Goal: Find specific page/section: Find specific page/section

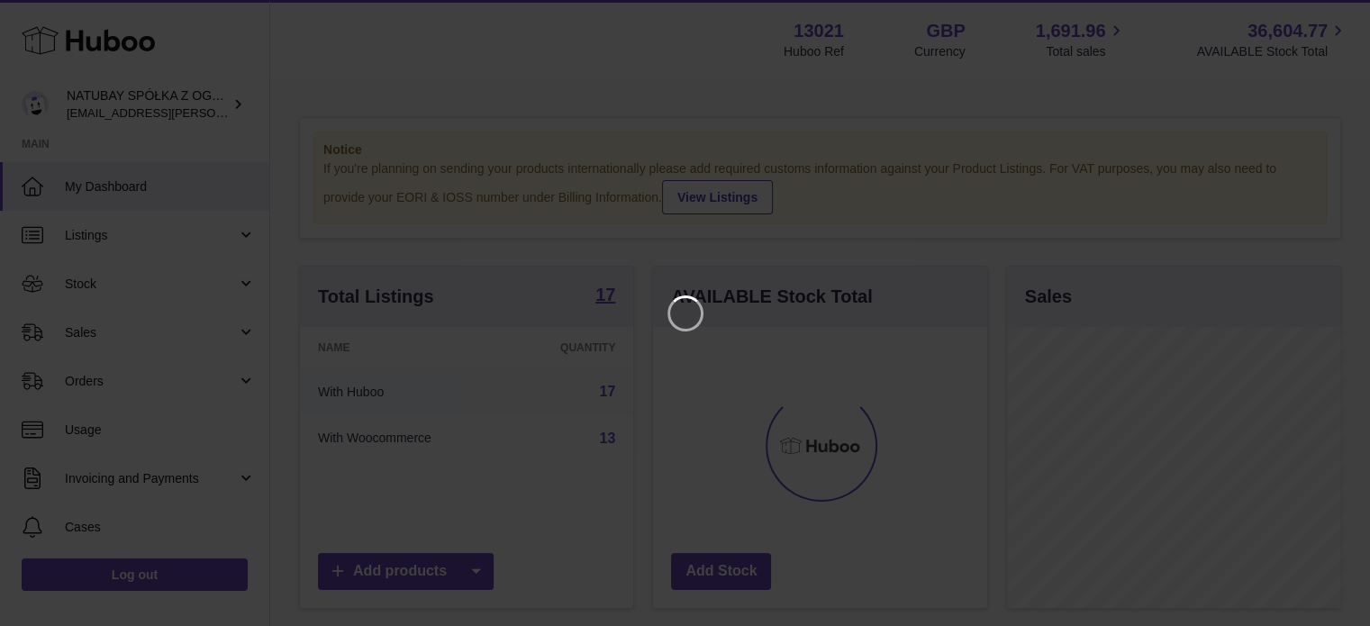
scroll to position [281, 338]
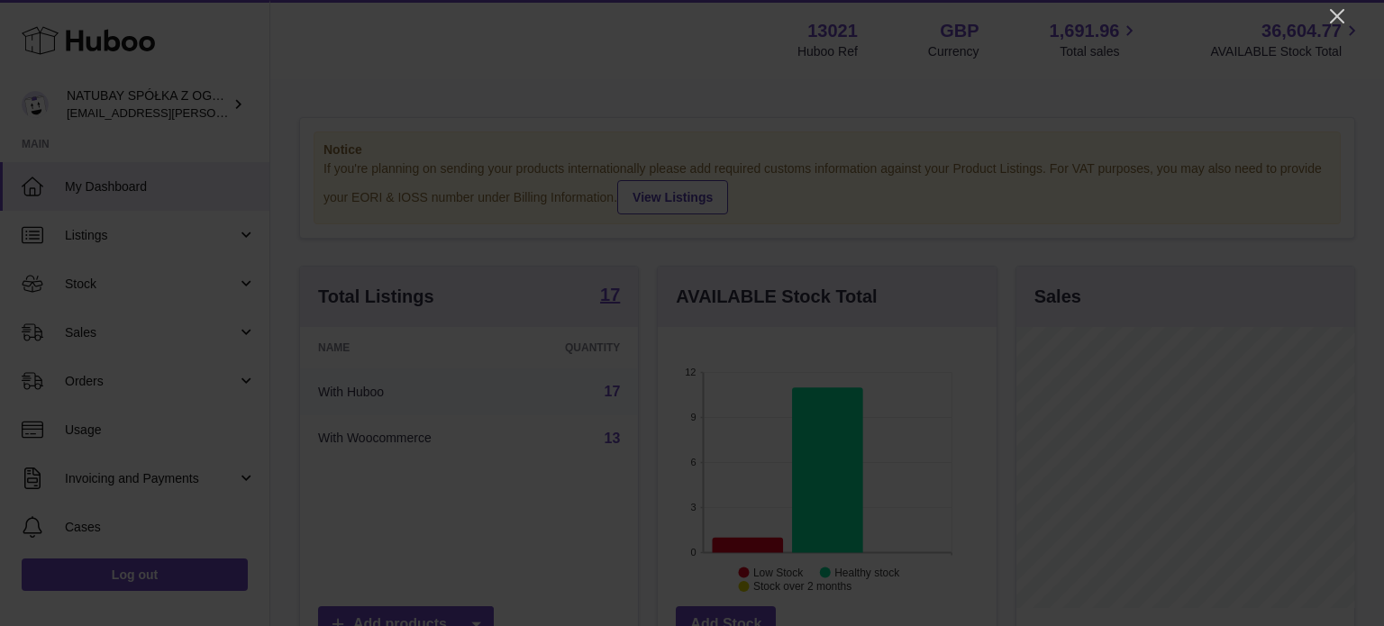
click at [1338, 17] on icon "Close" at bounding box center [1337, 16] width 22 height 22
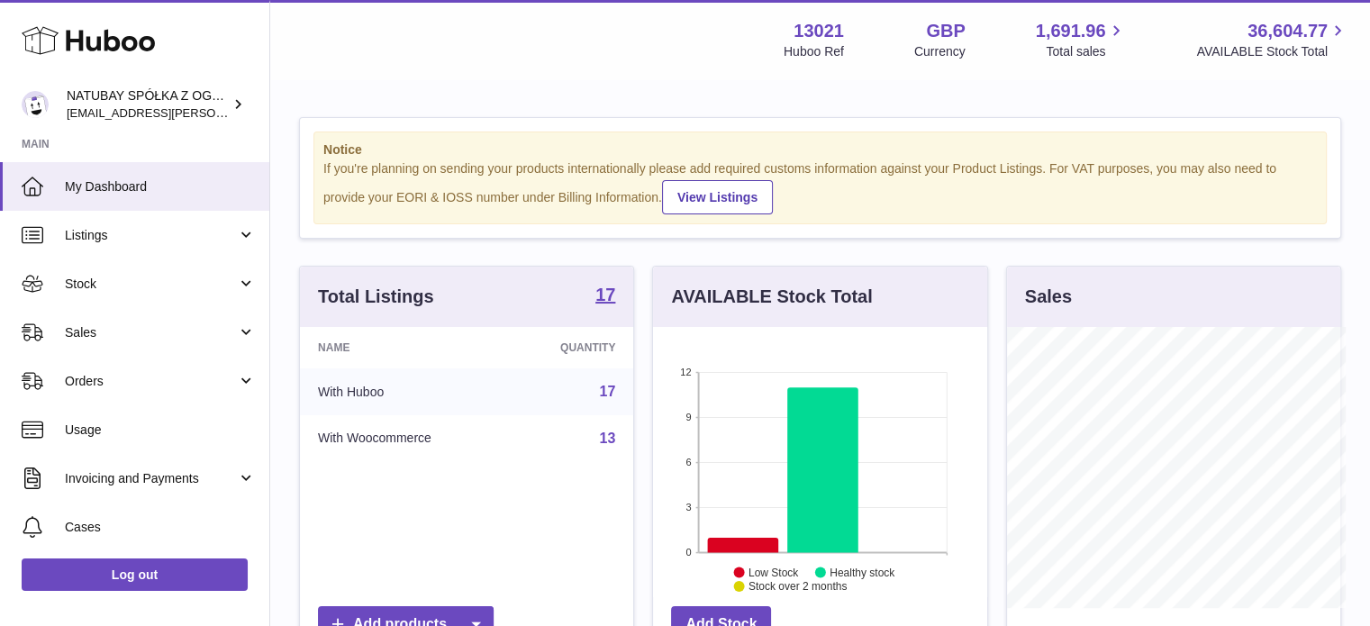
scroll to position [900619, 900566]
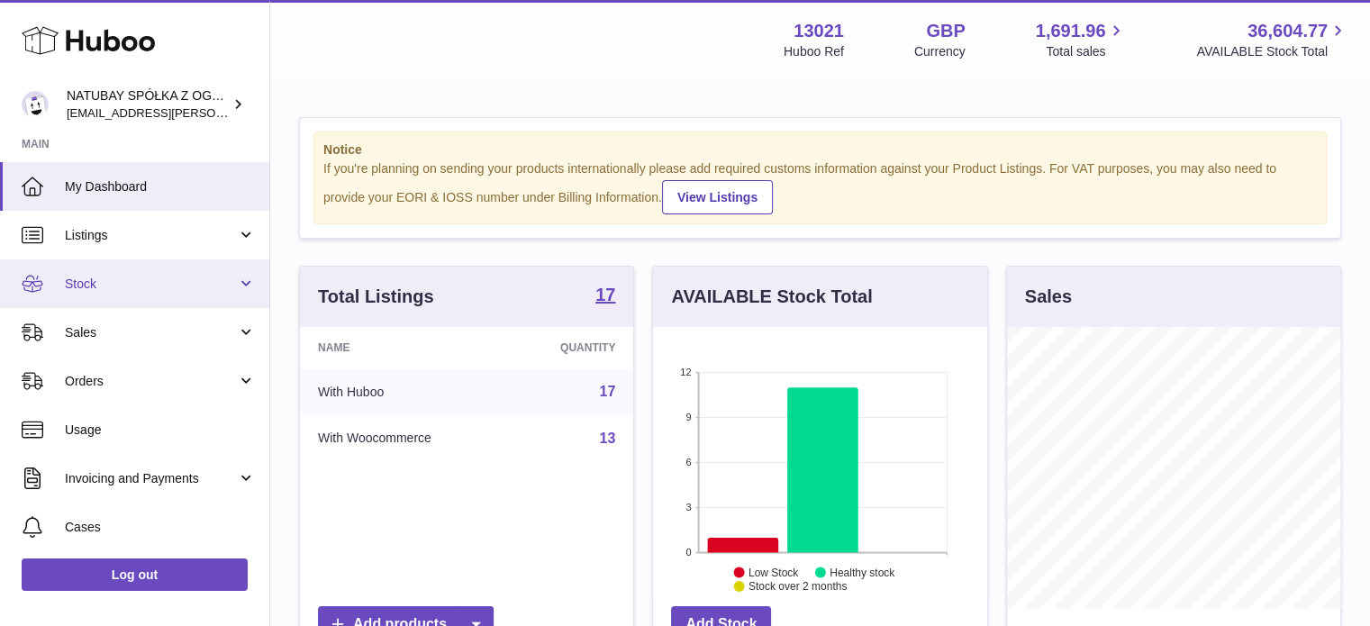
click at [105, 286] on span "Stock" at bounding box center [151, 284] width 172 height 17
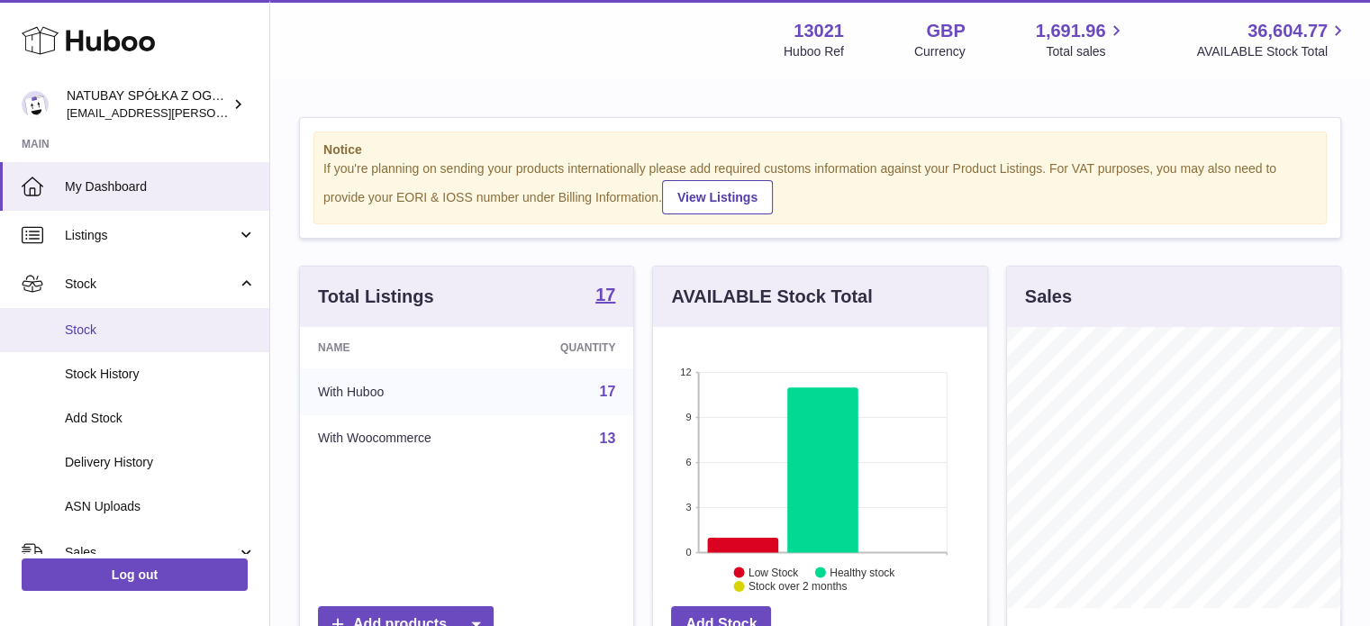
click at [99, 322] on span "Stock" at bounding box center [160, 330] width 191 height 17
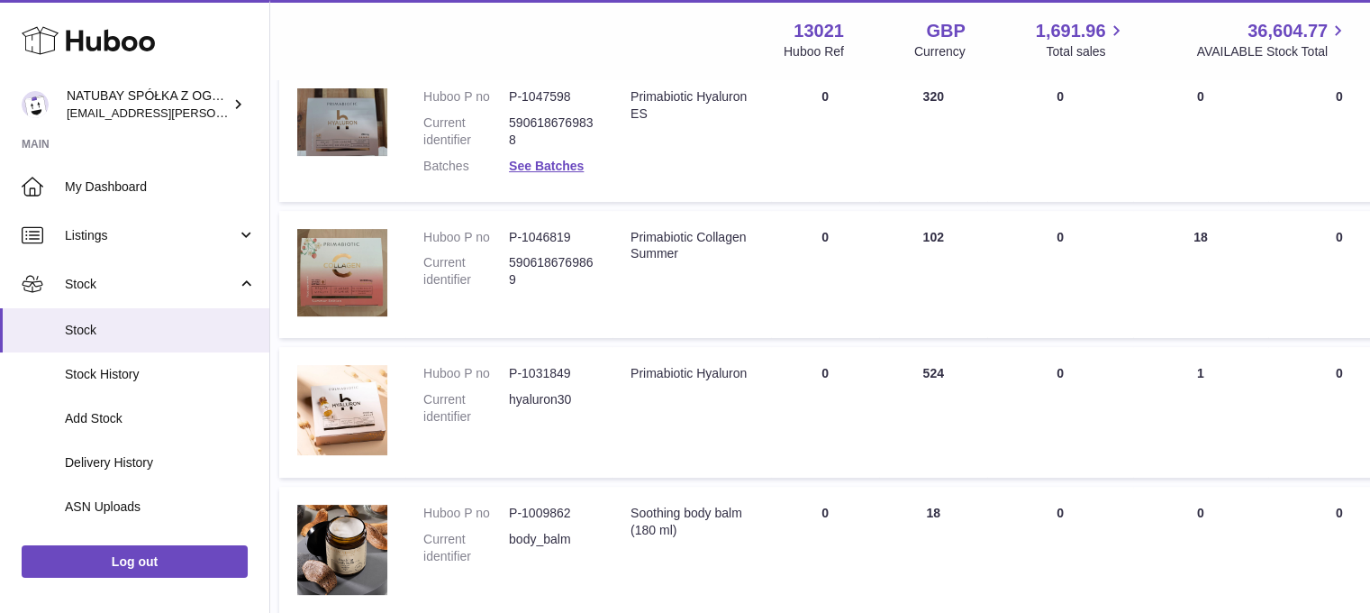
scroll to position [450, 0]
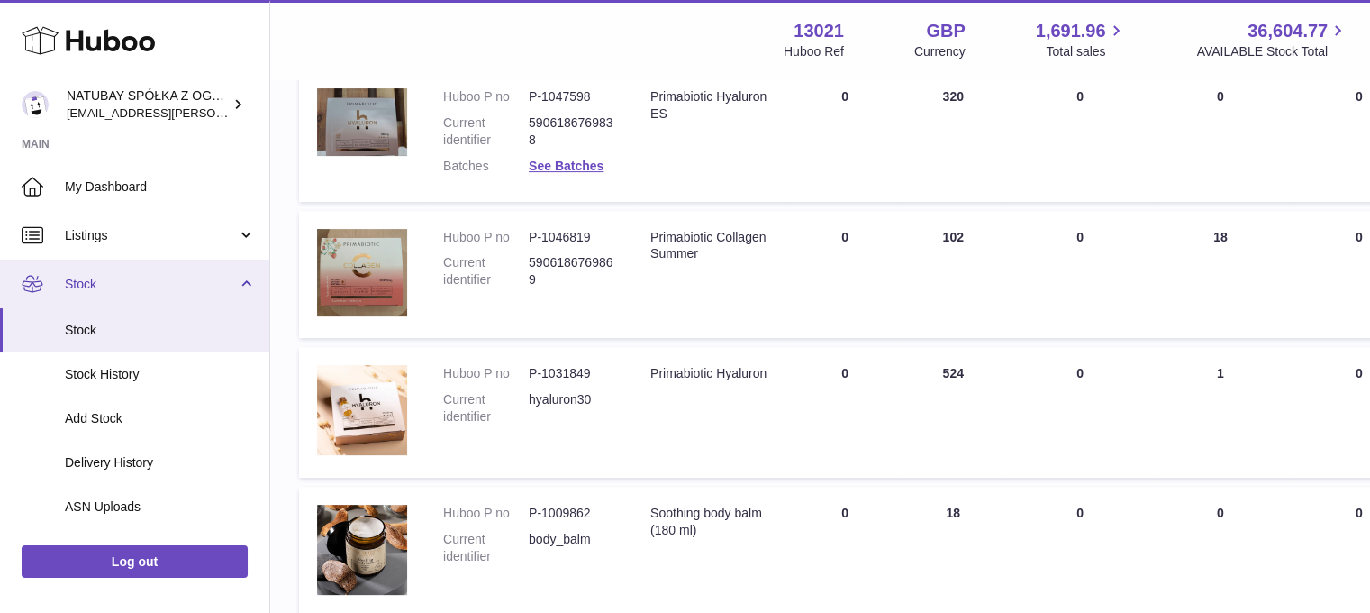
click at [162, 290] on span "Stock" at bounding box center [151, 284] width 172 height 17
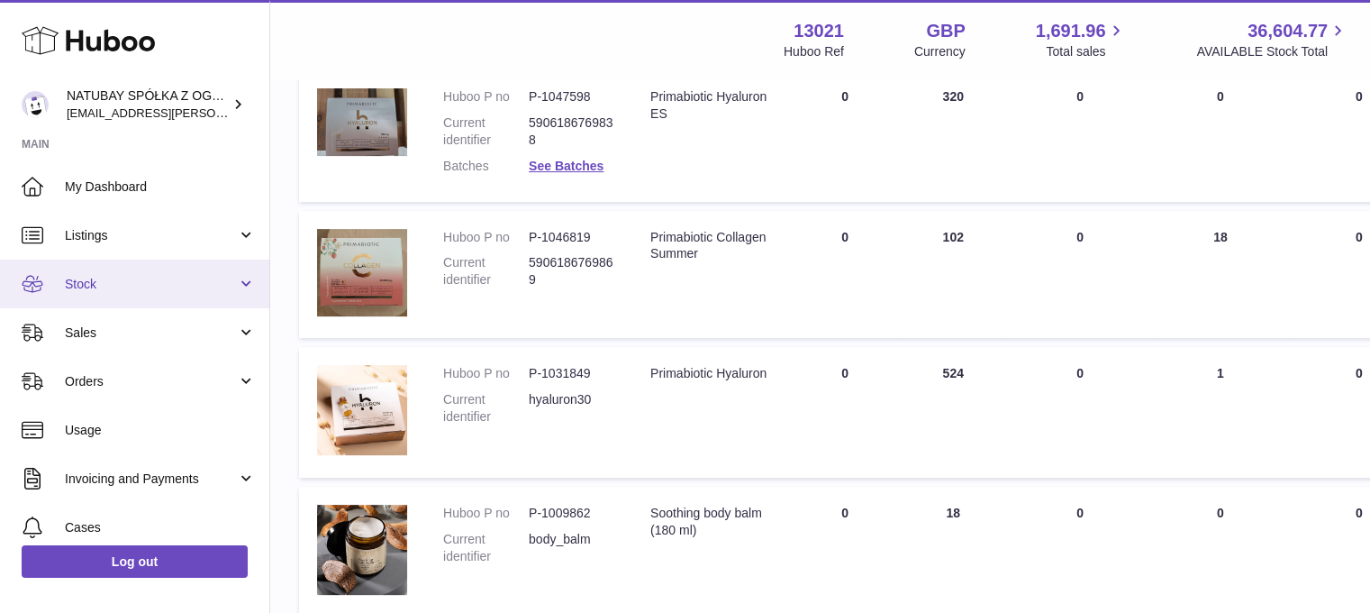
click at [170, 268] on link "Stock" at bounding box center [134, 283] width 269 height 49
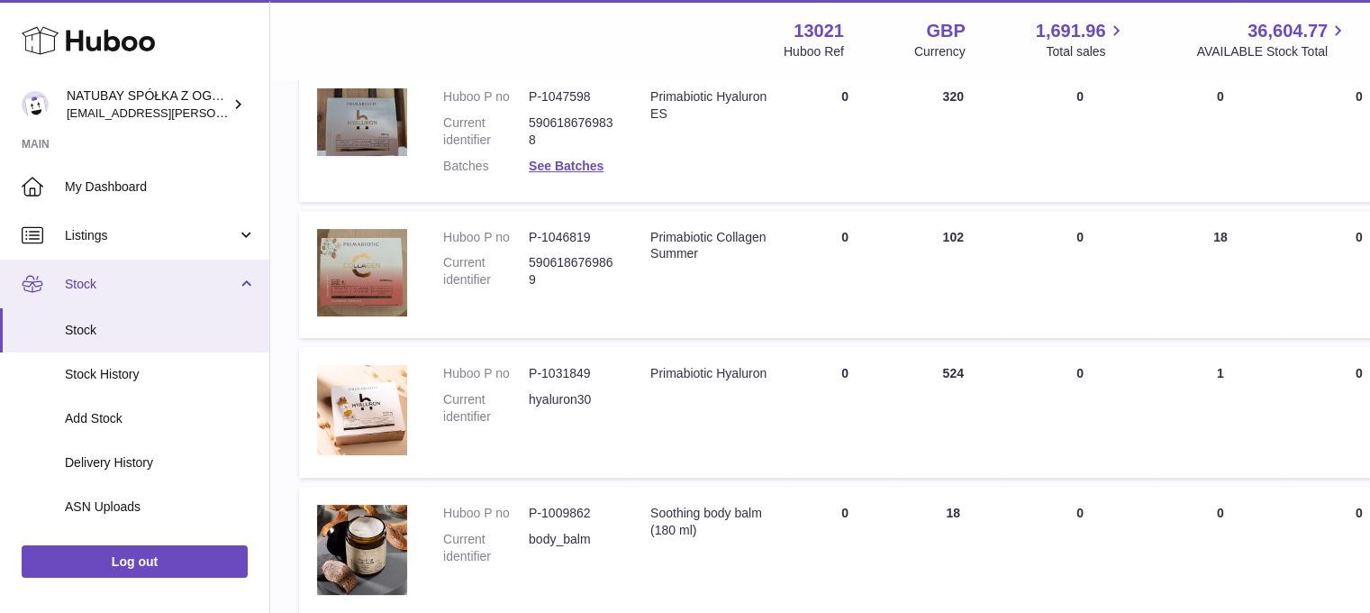
click at [135, 282] on span "Stock" at bounding box center [151, 284] width 172 height 17
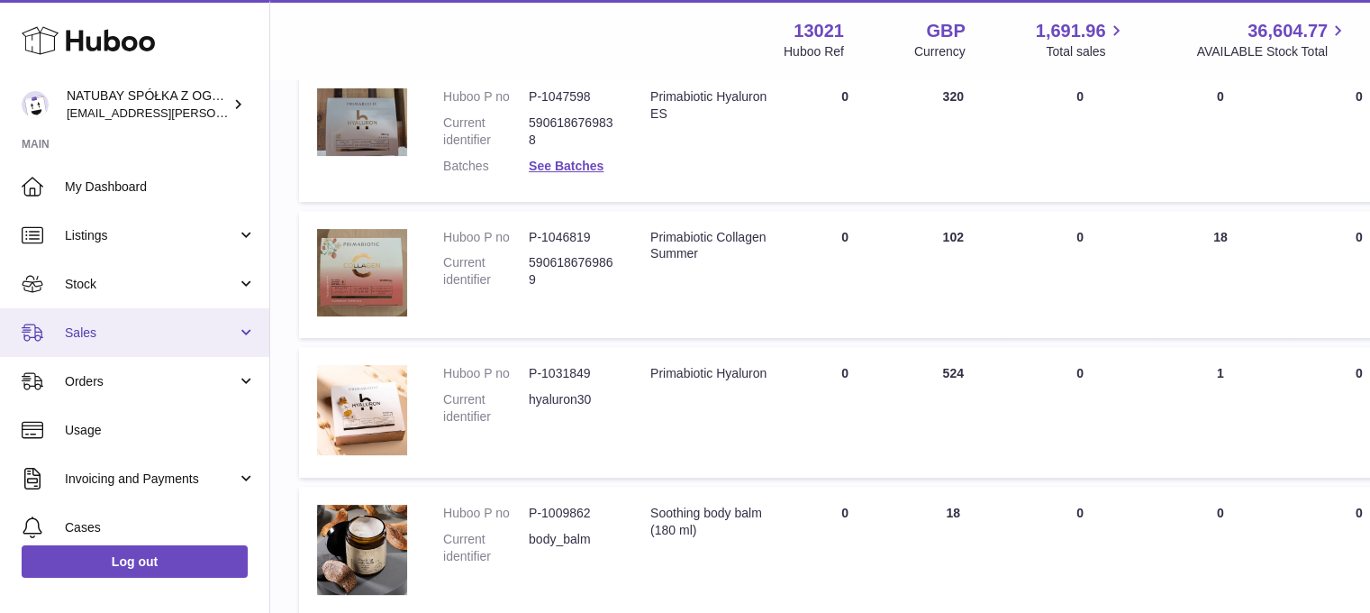
drag, startPoint x: 126, startPoint y: 342, endPoint x: 119, endPoint y: 352, distance: 12.3
click at [126, 342] on link "Sales" at bounding box center [134, 332] width 269 height 49
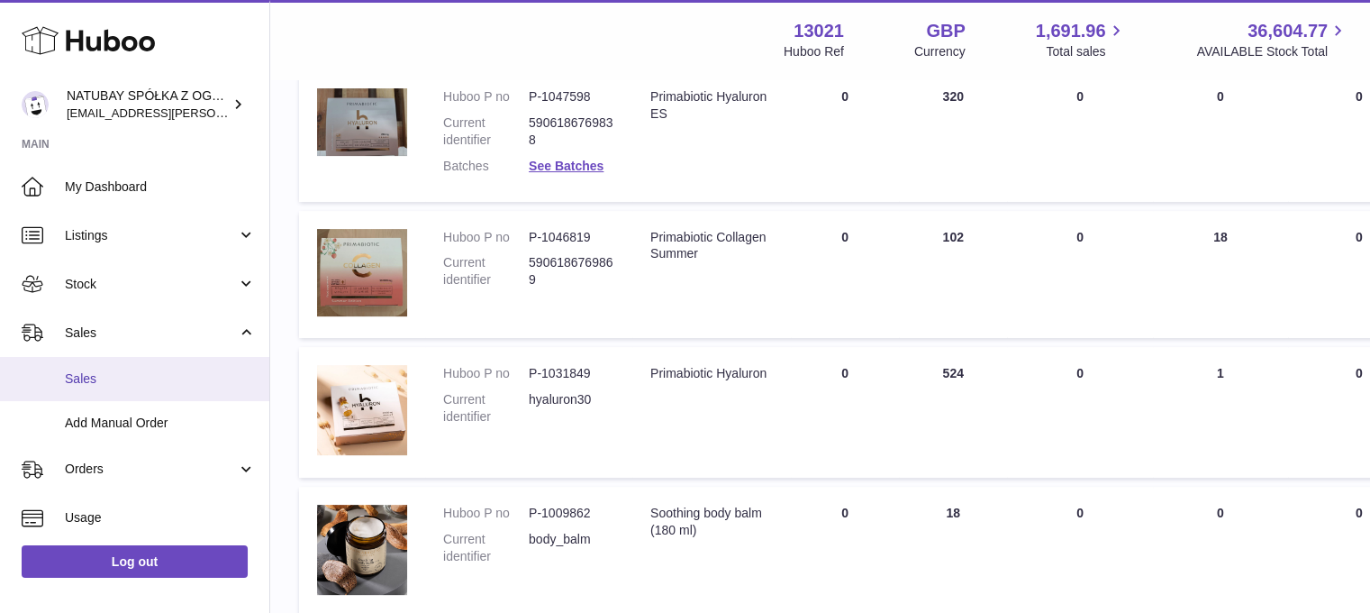
click at [106, 374] on span "Sales" at bounding box center [160, 378] width 191 height 17
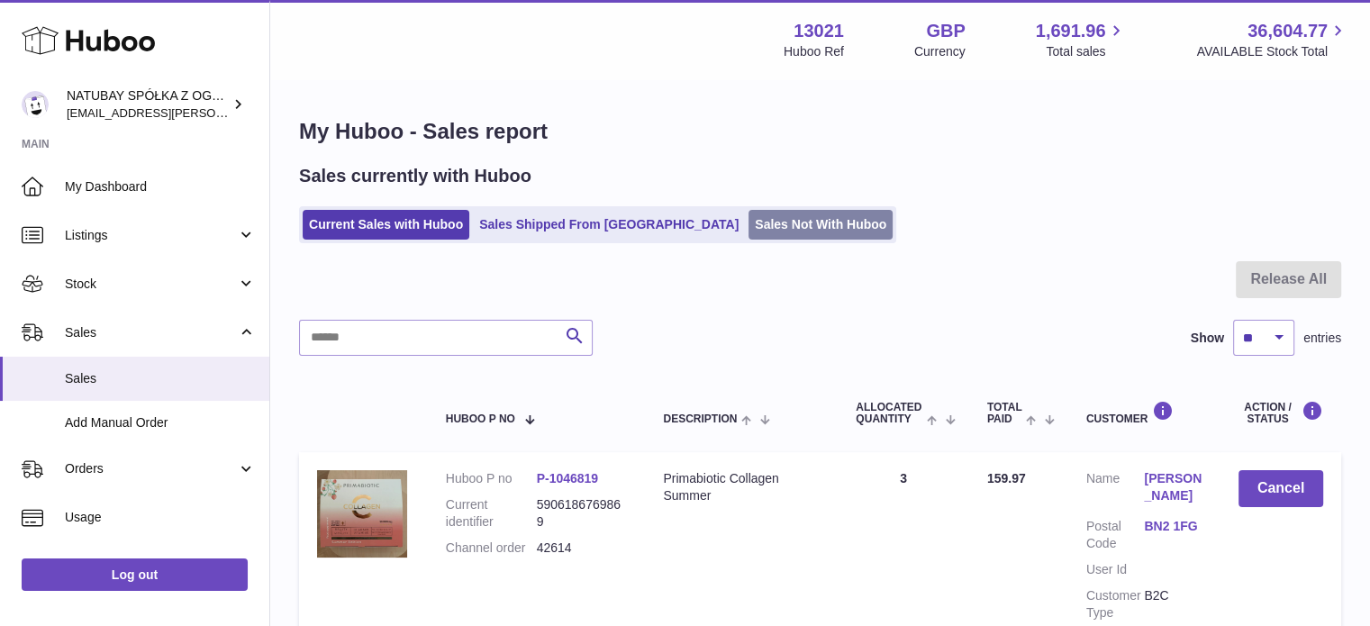
click at [749, 233] on link "Sales Not With Huboo" at bounding box center [821, 225] width 144 height 30
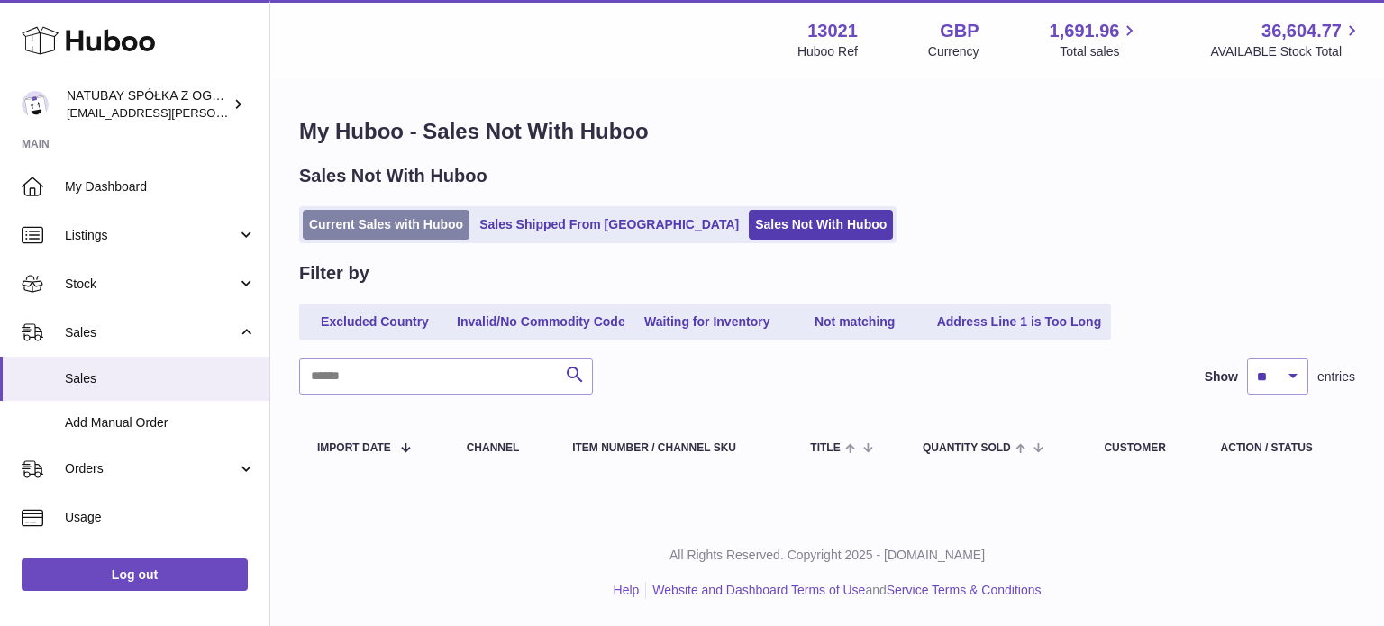
click at [324, 215] on link "Current Sales with Huboo" at bounding box center [386, 225] width 167 height 30
